Goal: Find specific page/section: Find specific page/section

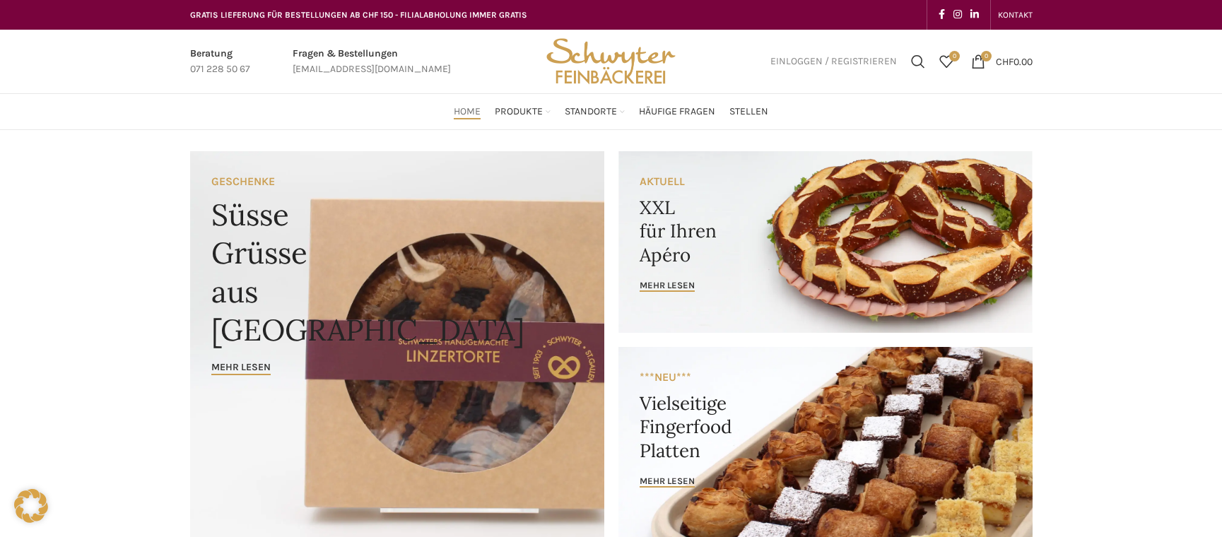
click at [839, 54] on link "Einloggen / Registrieren" at bounding box center [833, 61] width 141 height 28
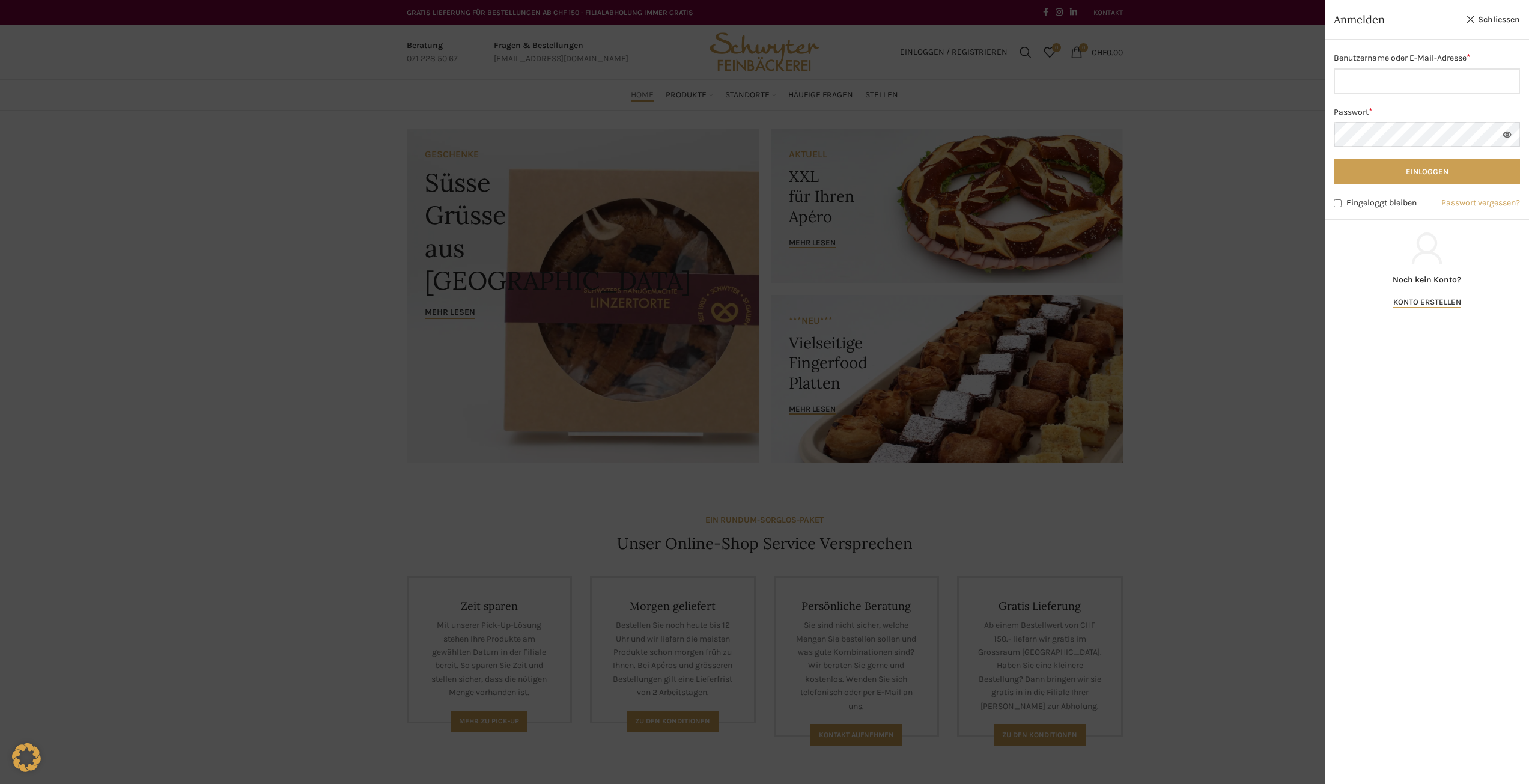
click at [1027, 327] on div at bounding box center [764, 392] width 1529 height 784
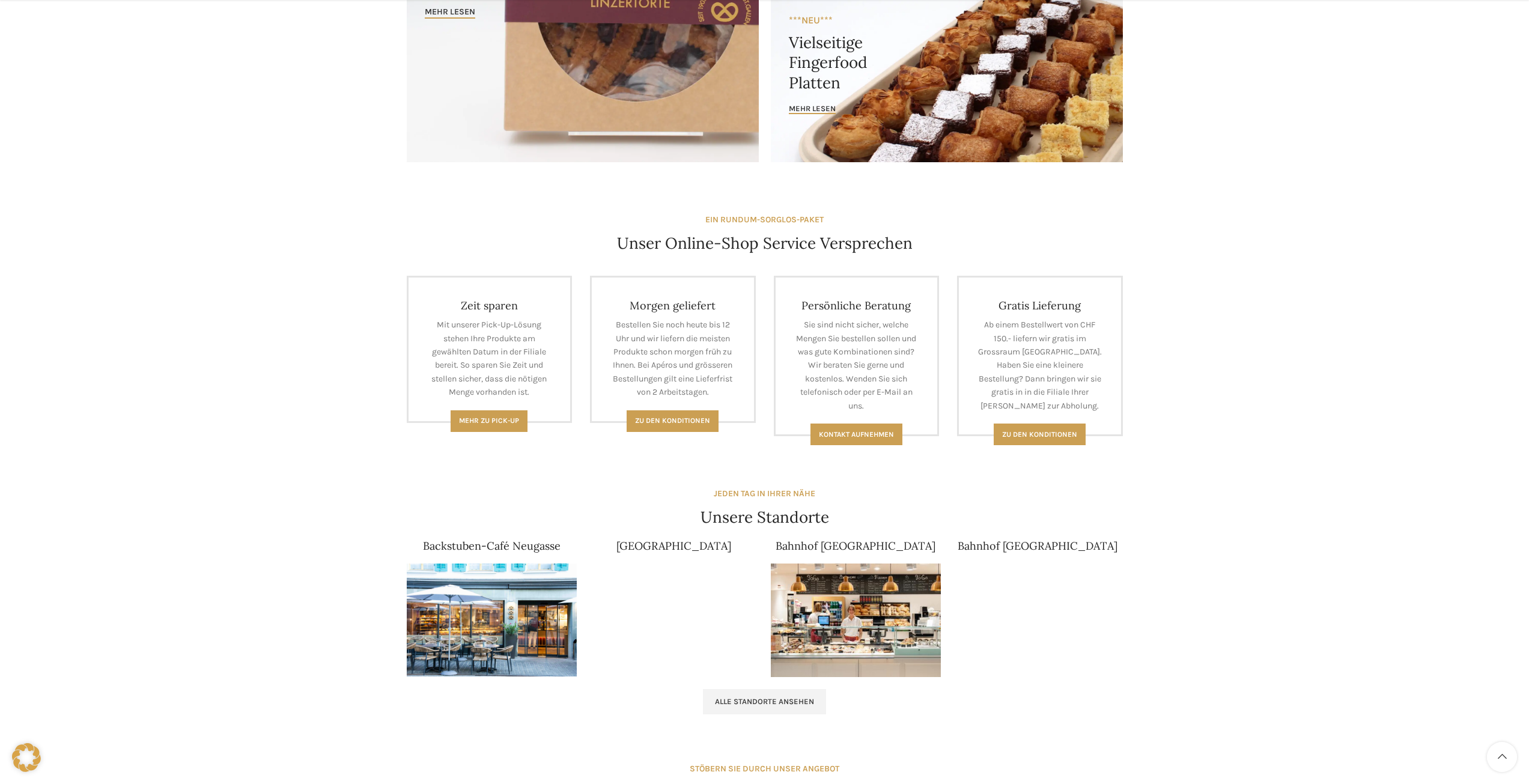
scroll to position [360, 0]
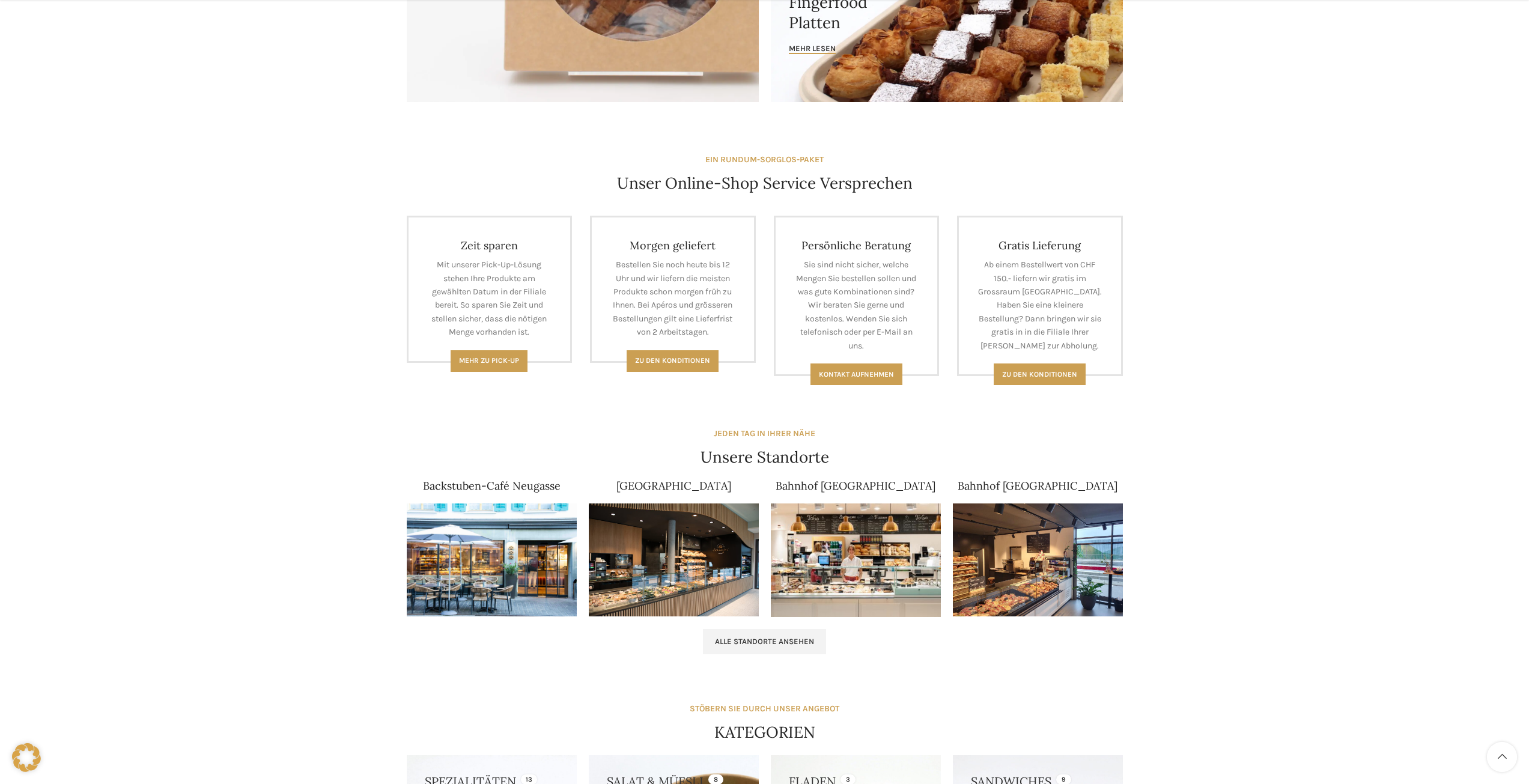
click at [771, 456] on div "Alle Standorte ansehen" at bounding box center [765, 641] width 728 height 37
click at [763, 456] on link "Alle Standorte ansehen" at bounding box center [764, 641] width 123 height 25
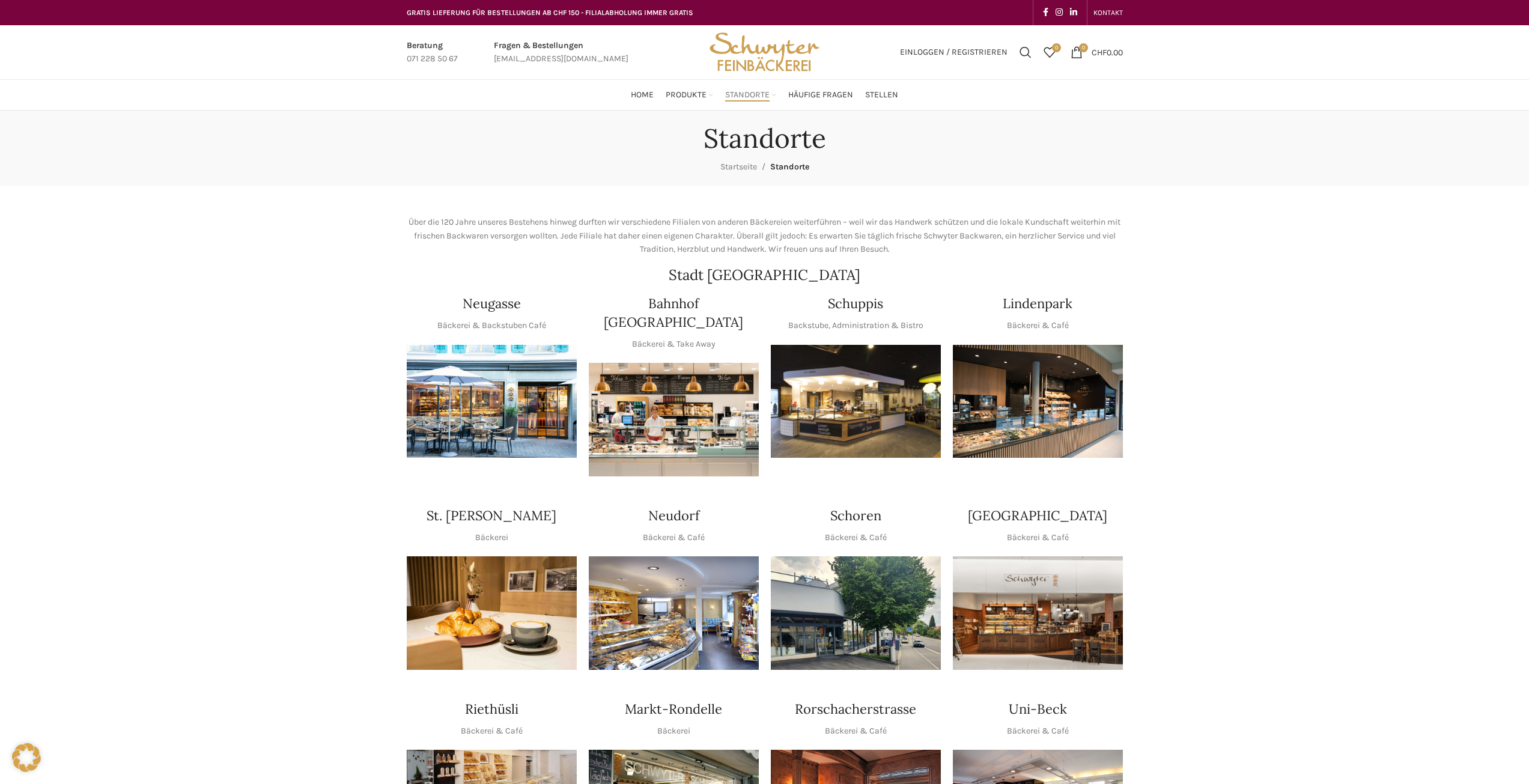
click at [807, 379] on img "1 / 1" at bounding box center [856, 402] width 170 height 114
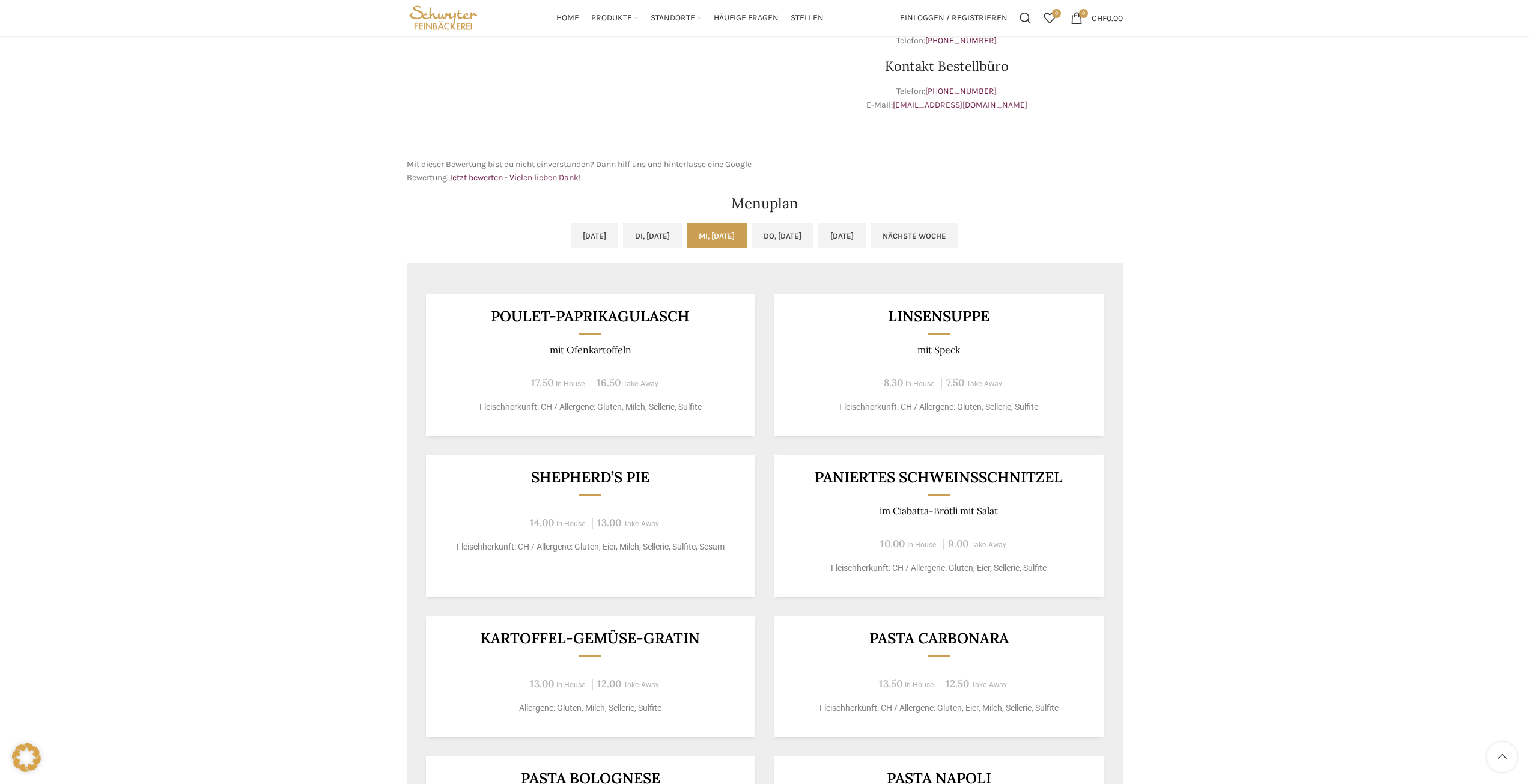
scroll to position [420, 0]
click at [827, 133] on div "Kontakt Schuppis Adresse: [STREET_ADDRESS] Telefon: [PHONE_NUMBER] Kontakt Best…" at bounding box center [947, 76] width 364 height 231
click at [81, 375] on div "Backstubenbistro Schuppis Wochentag ÖFFNUNGSZEITEN [PERSON_NAME] 06:00 - 16:30 …" at bounding box center [764, 308] width 1529 height 1237
